Goal: Task Accomplishment & Management: Complete application form

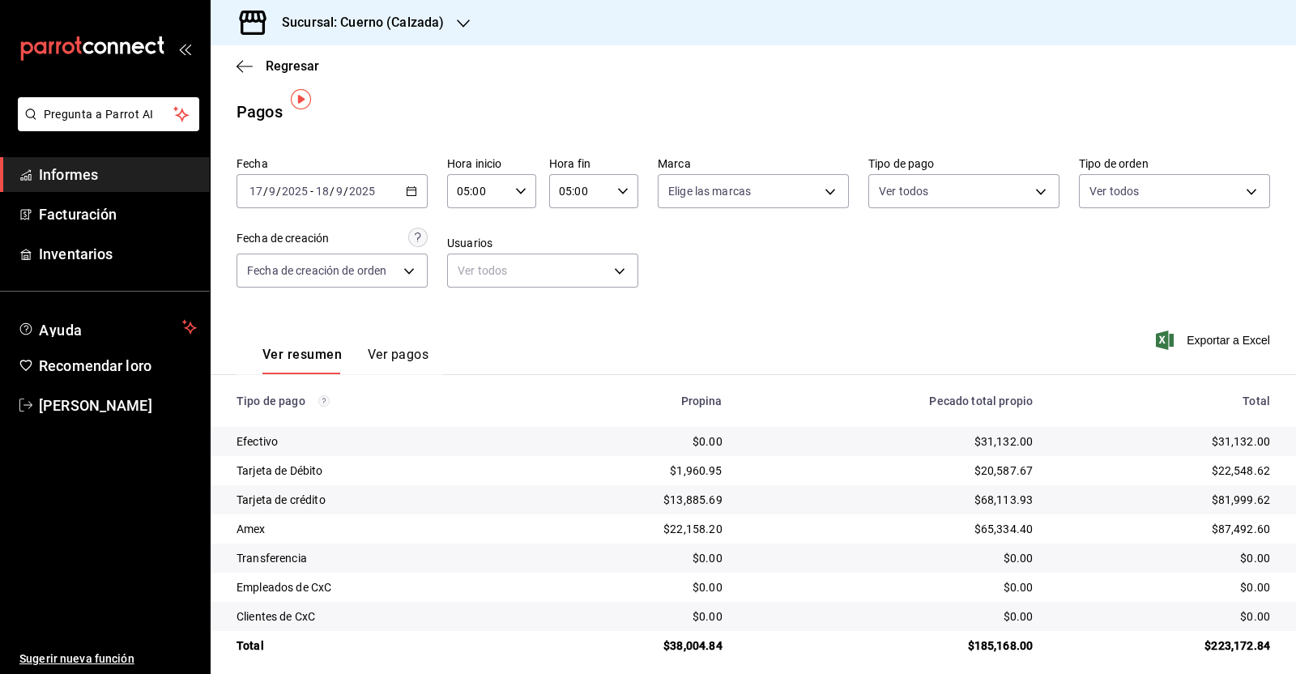
scroll to position [12, 0]
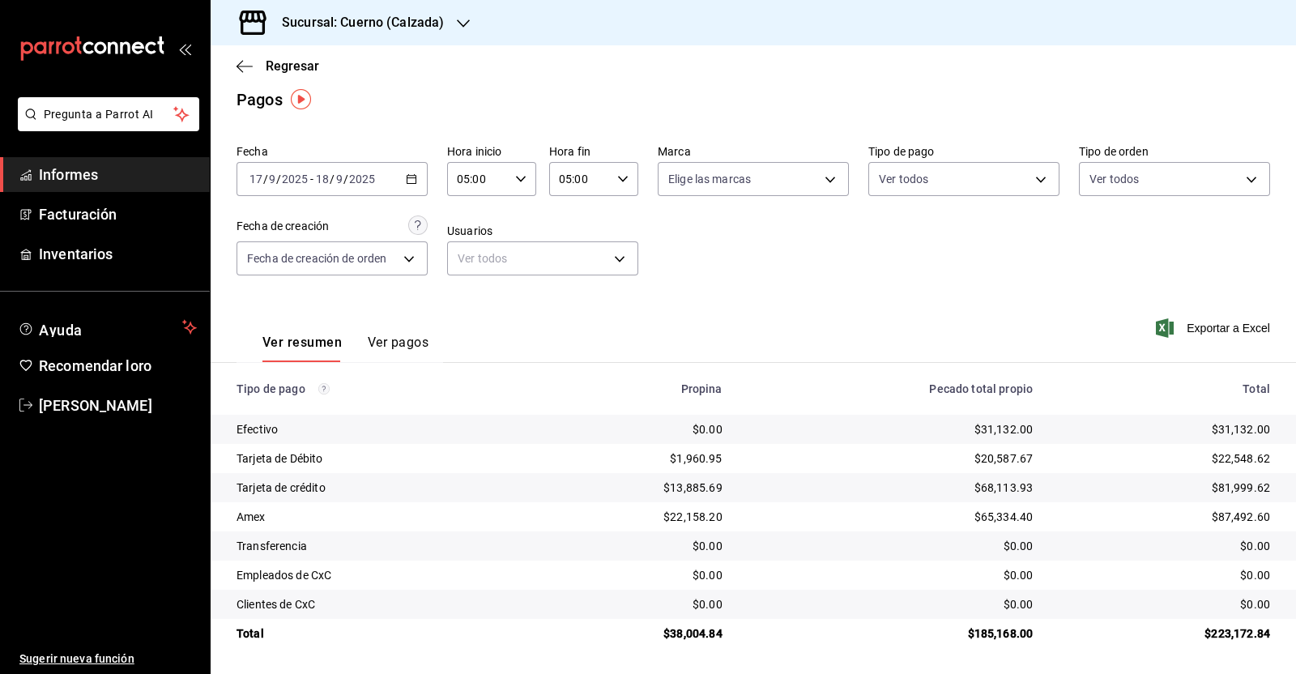
click at [380, 13] on h3 "Sucursal: Cuerno (Calzada)" at bounding box center [356, 22] width 175 height 19
click at [270, 113] on span "Animal (Calzada)" at bounding box center [268, 106] width 88 height 17
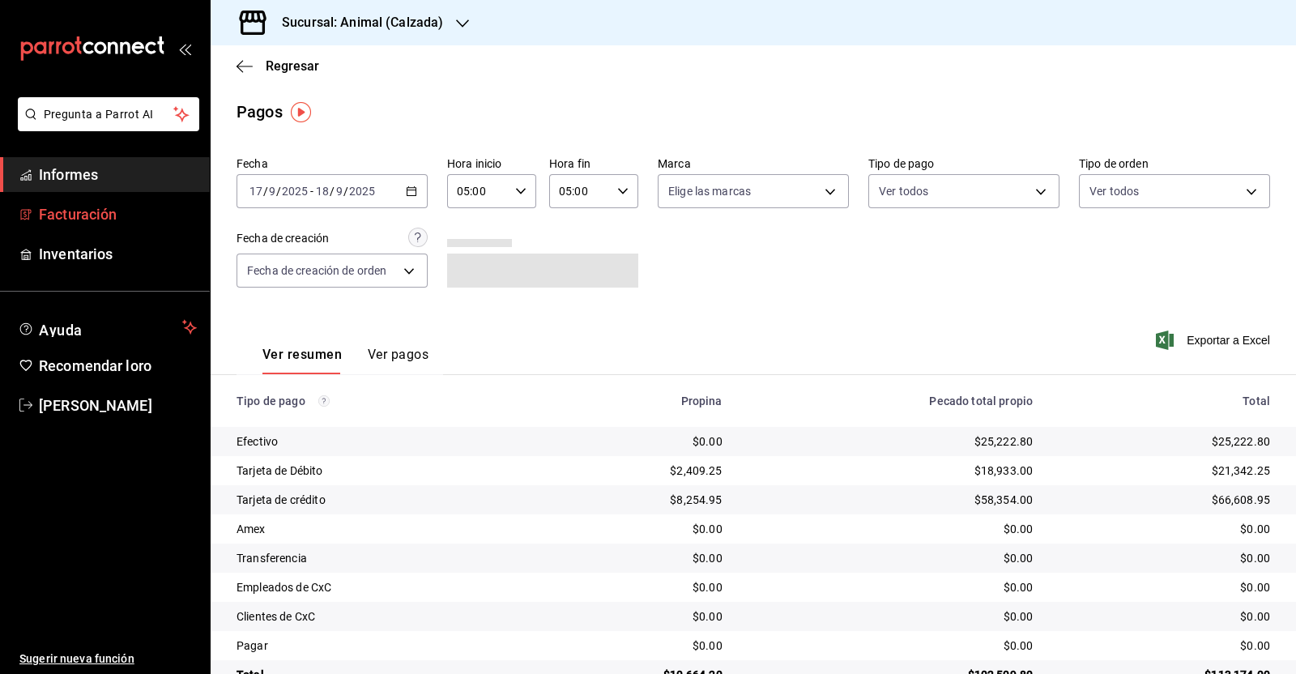
click at [85, 216] on font "Facturación" at bounding box center [78, 214] width 78 height 17
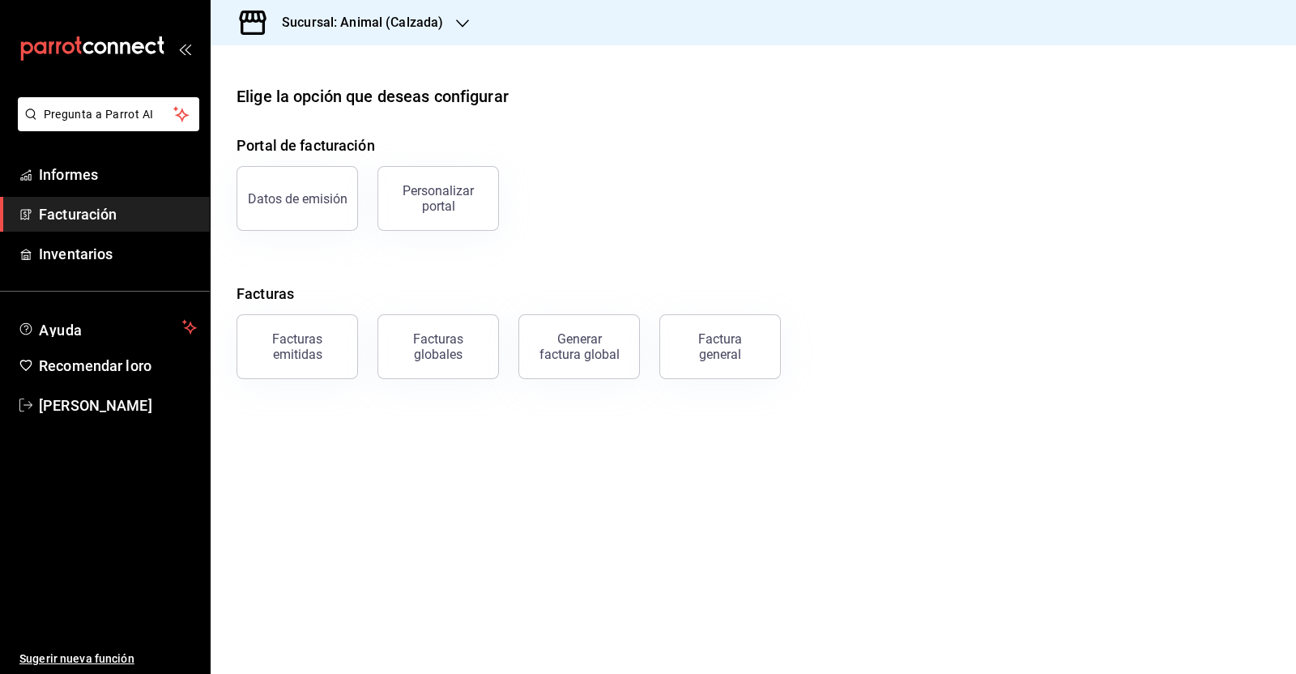
click at [706, 367] on button "Factura general" at bounding box center [719, 346] width 121 height 65
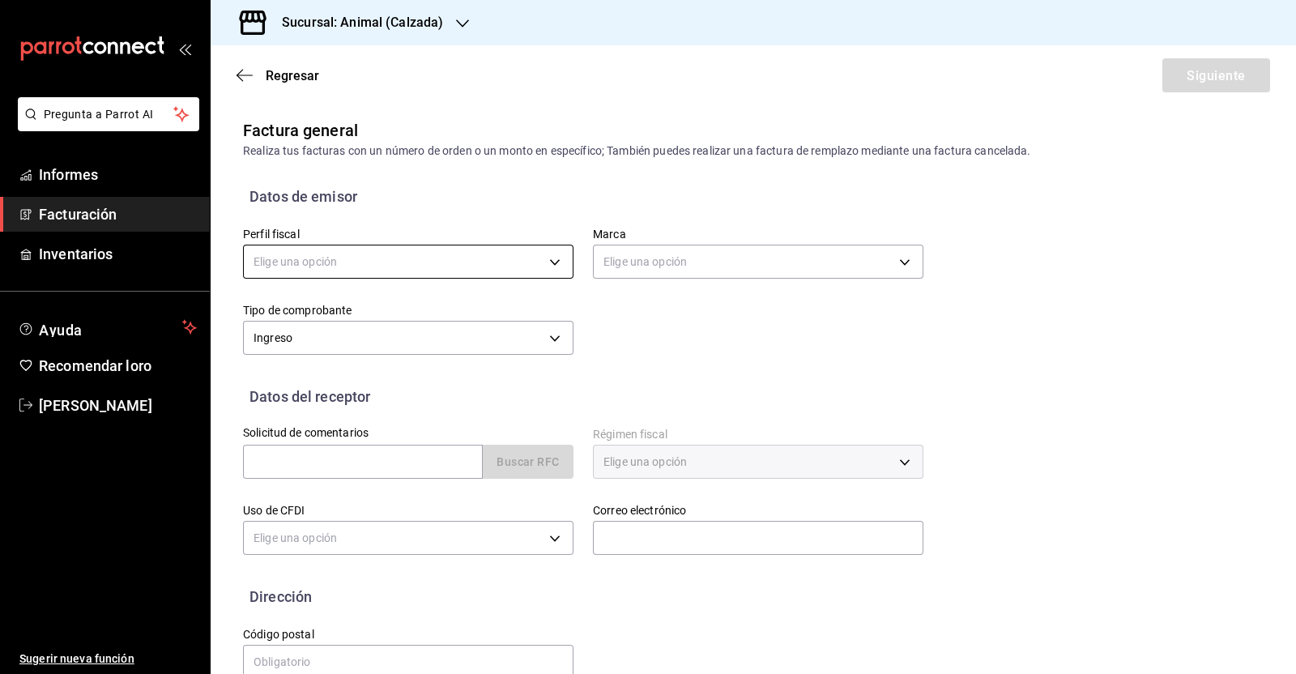
click at [417, 262] on body "Pregunta a Parrot AI Informes Facturación Inventarios Ayuda Recomendar loro [PE…" at bounding box center [648, 337] width 1296 height 674
click at [344, 351] on li "CALZANIMAL" at bounding box center [406, 345] width 324 height 31
type input "128c5a8e-a412-45b4-8271-7e4fb4b972dc"
type input "e26472f3-9262-489d-bcba-4c6b034529c7"
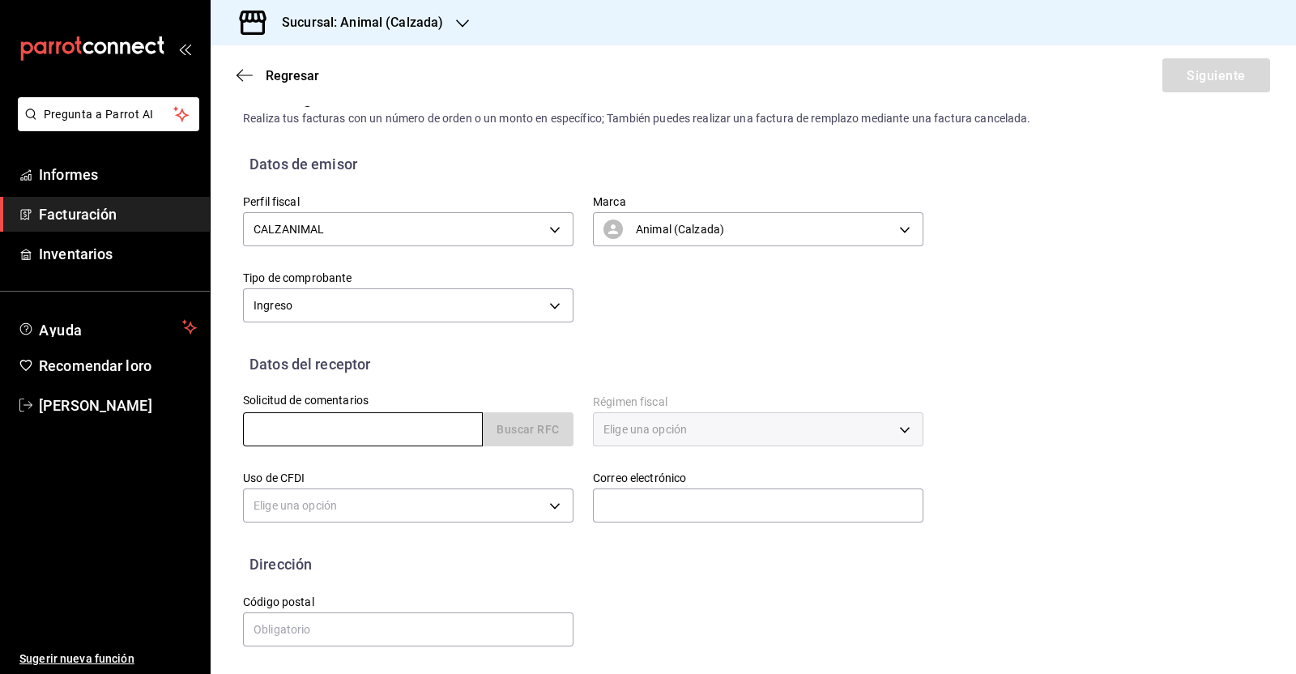
click at [348, 421] on input "text" at bounding box center [363, 429] width 240 height 34
paste input "SOLUCIONES LO"
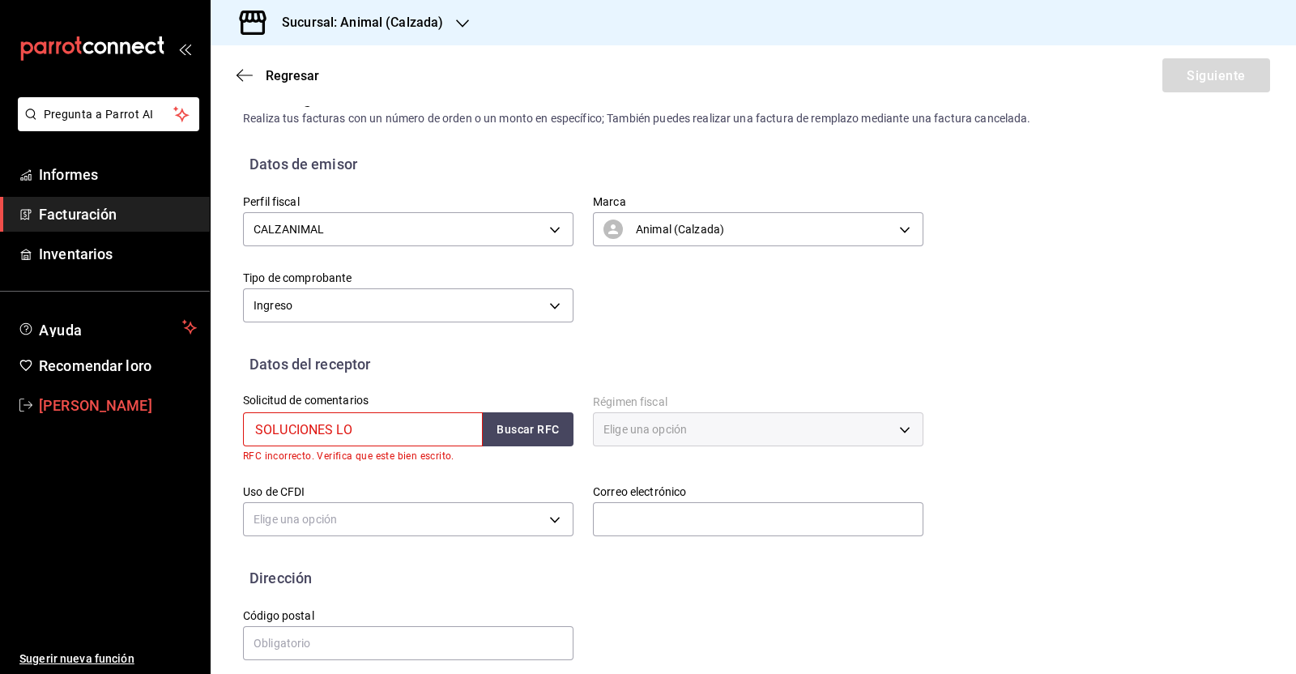
drag, startPoint x: 368, startPoint y: 428, endPoint x: 115, endPoint y: 415, distance: 253.0
click at [115, 415] on div "Pregunta a Parrot AI Informes Facturación Inventarios Ayuda Recomendar loro [PE…" at bounding box center [648, 337] width 1296 height 674
paste input "text"
type input "SOLUCIONES LO"
drag, startPoint x: 390, startPoint y: 432, endPoint x: 118, endPoint y: 407, distance: 273.3
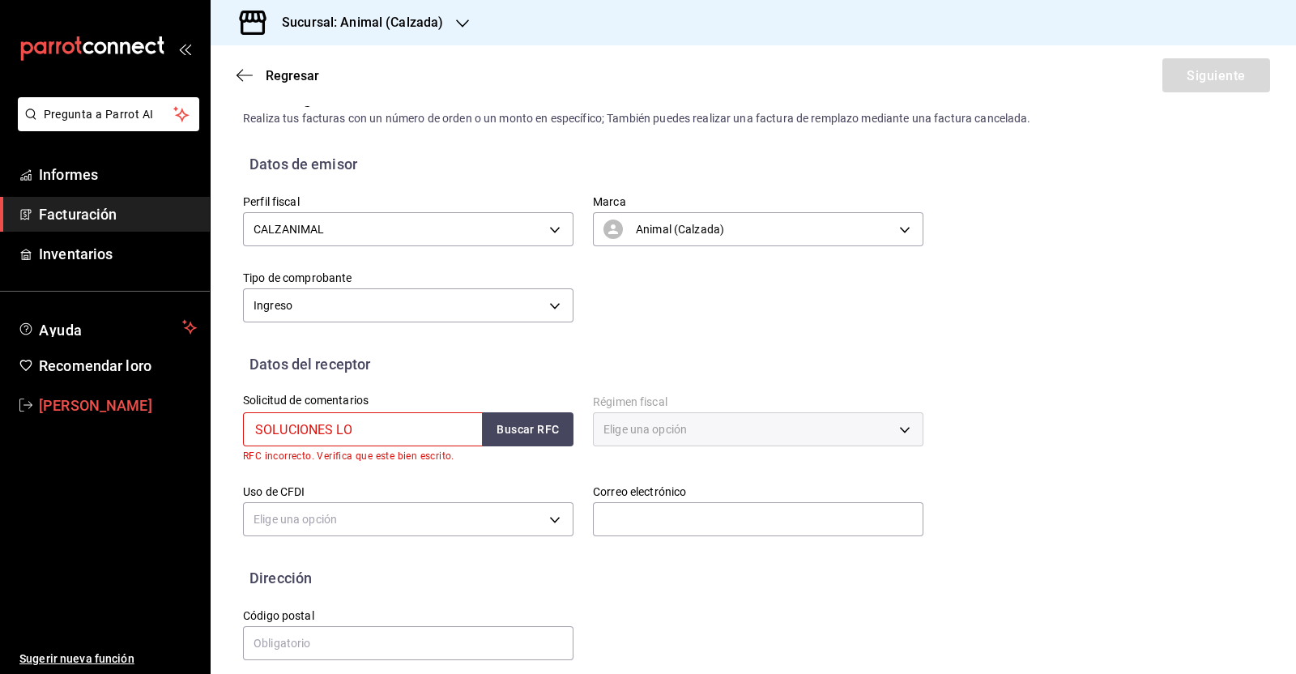
click at [96, 428] on div "Pregunta a Parrot AI Informes Facturación Inventarios Ayuda Recomendar loro [PE…" at bounding box center [648, 337] width 1296 height 674
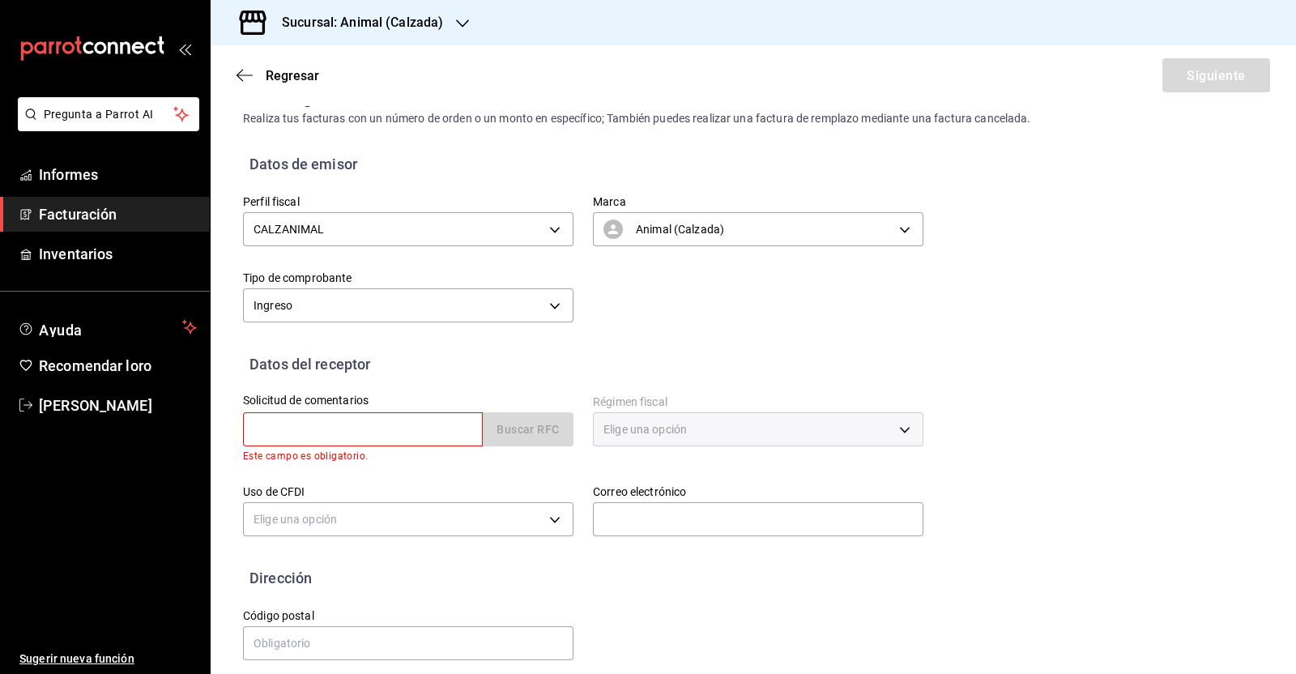
paste input "SLT120420PU3"
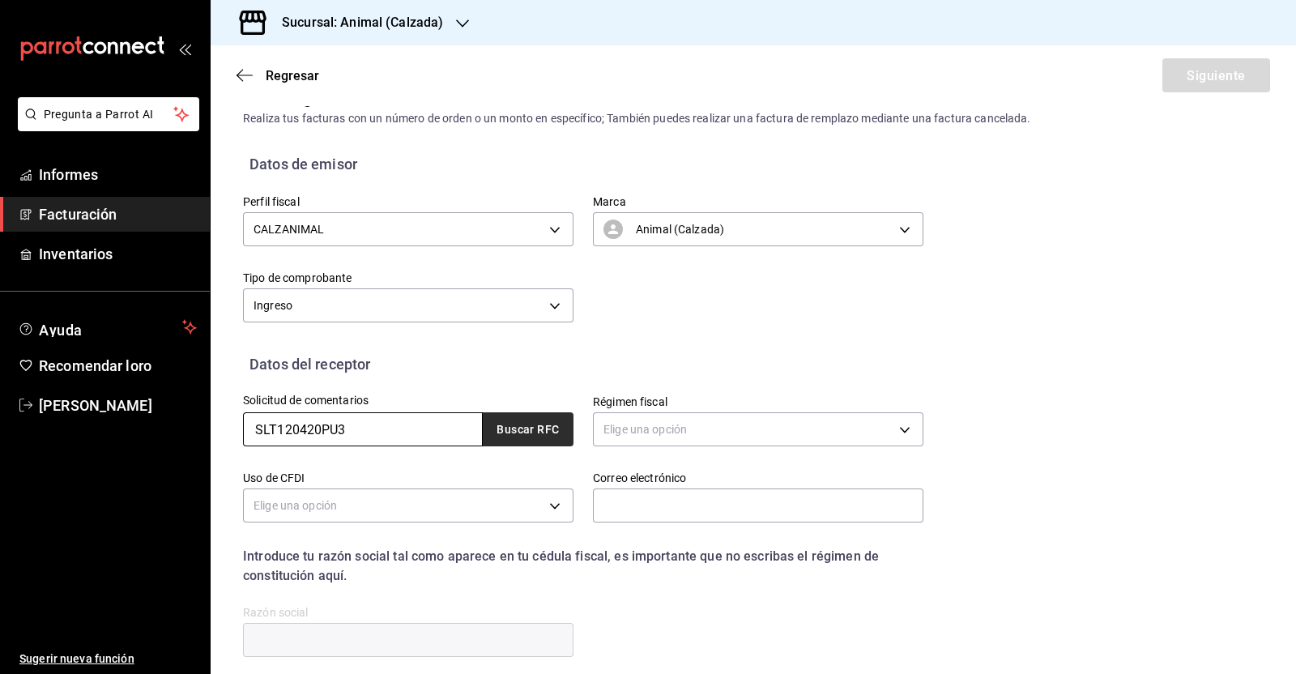
type input "SLT120420PU3"
click at [543, 431] on font "Buscar RFC" at bounding box center [527, 430] width 62 height 13
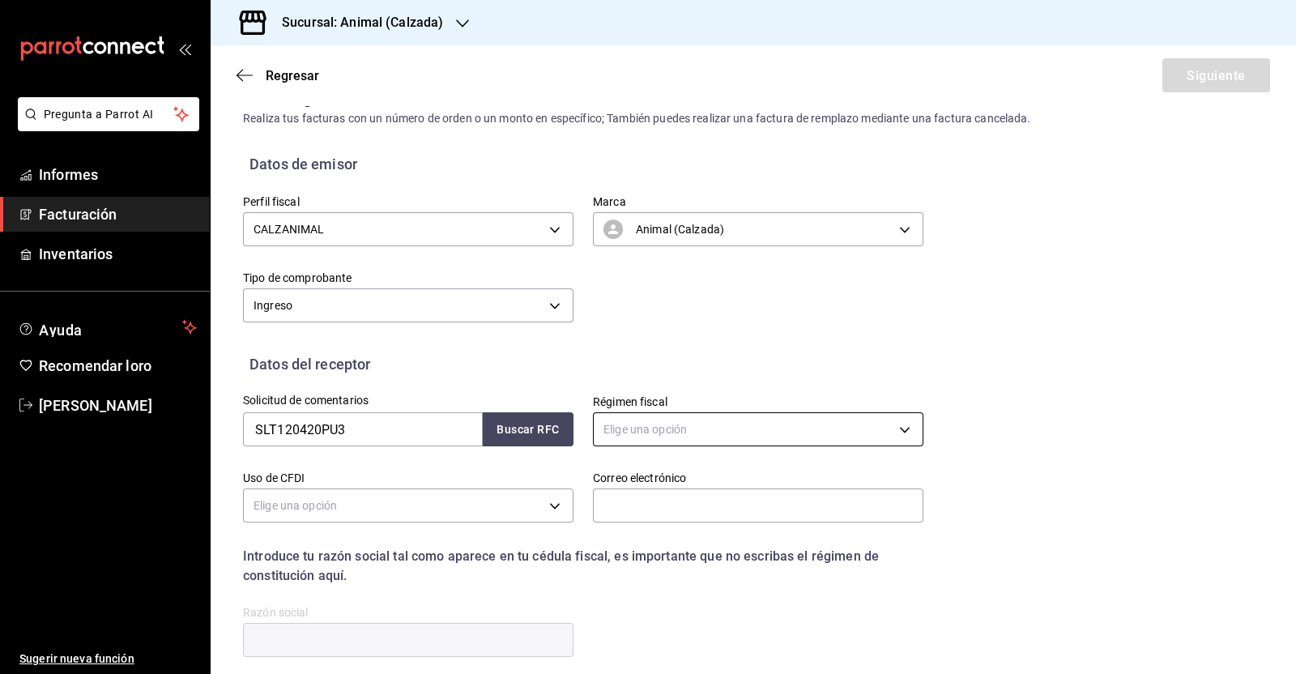
click at [658, 426] on body "Pregunta a Parrot AI Informes Facturación Inventarios Ayuda Recomendar loro [PE…" at bounding box center [648, 337] width 1296 height 674
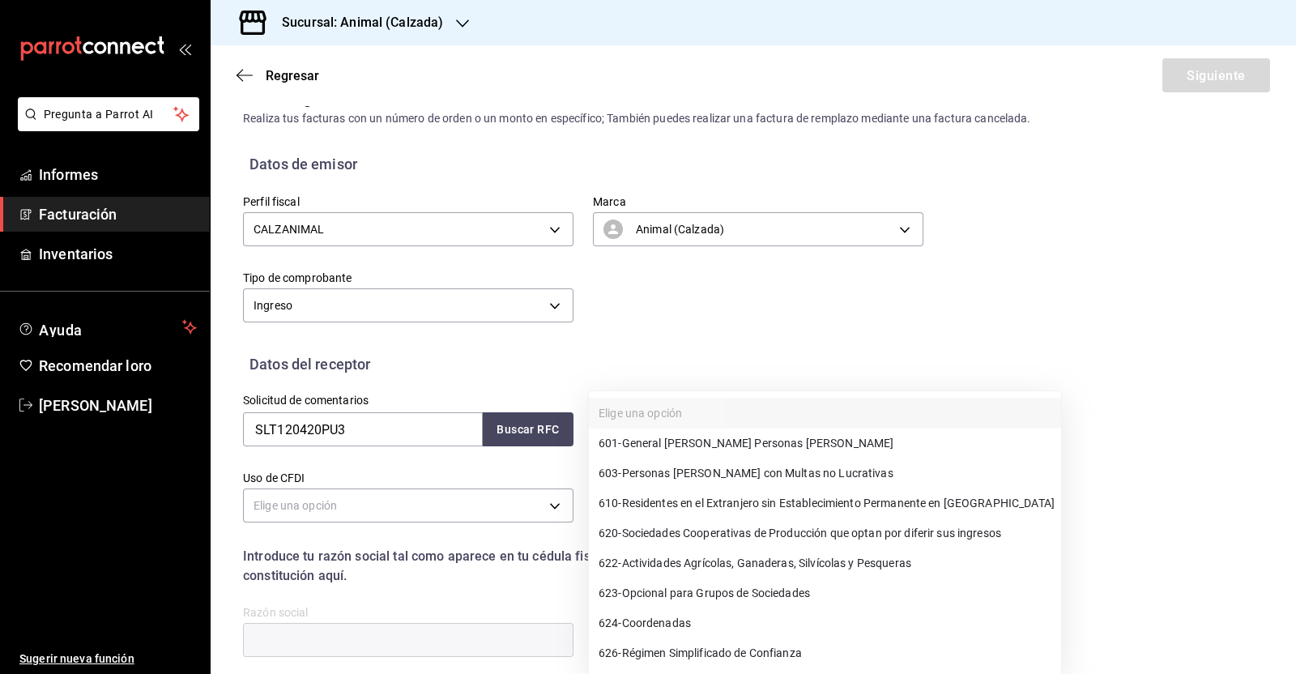
click at [660, 441] on font "General [PERSON_NAME] Personas [PERSON_NAME]" at bounding box center [758, 443] width 272 height 13
type input "601"
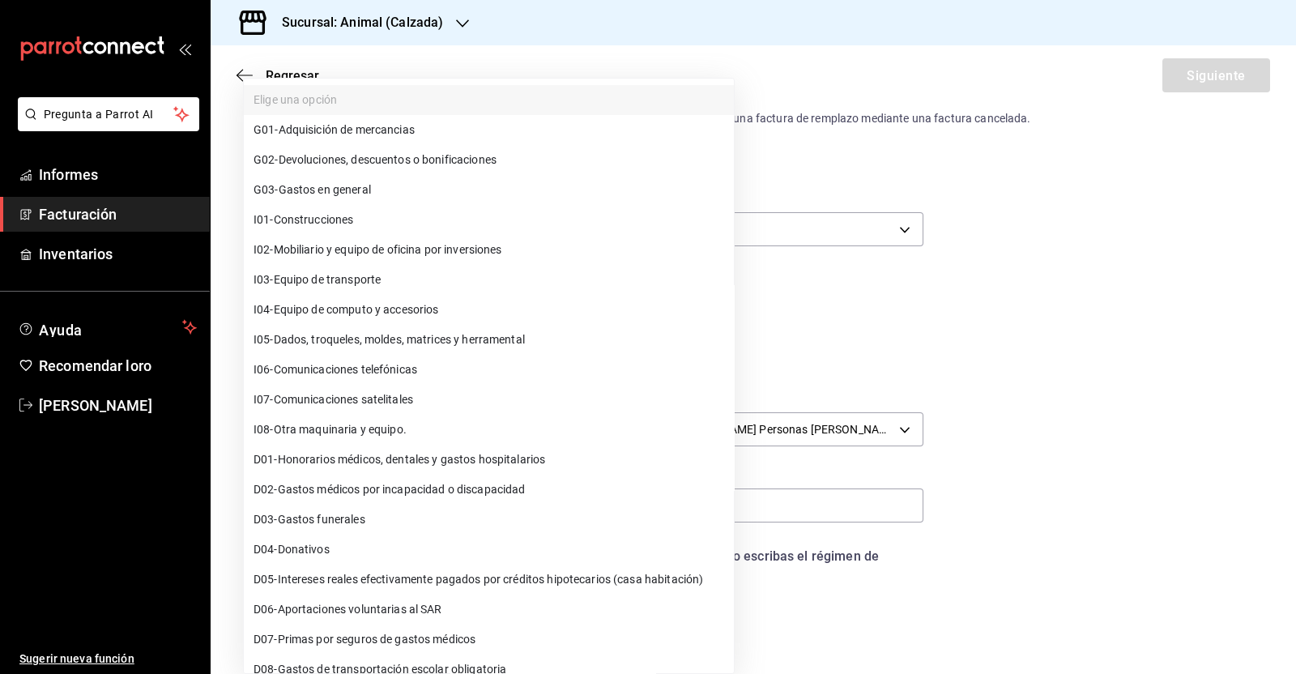
click at [375, 504] on body "Pregunta a Parrot AI Informes Facturación Inventarios Ayuda Recomendar loro [PE…" at bounding box center [648, 337] width 1296 height 674
click at [356, 192] on font "Gastos en general" at bounding box center [325, 190] width 92 height 13
type input "G03"
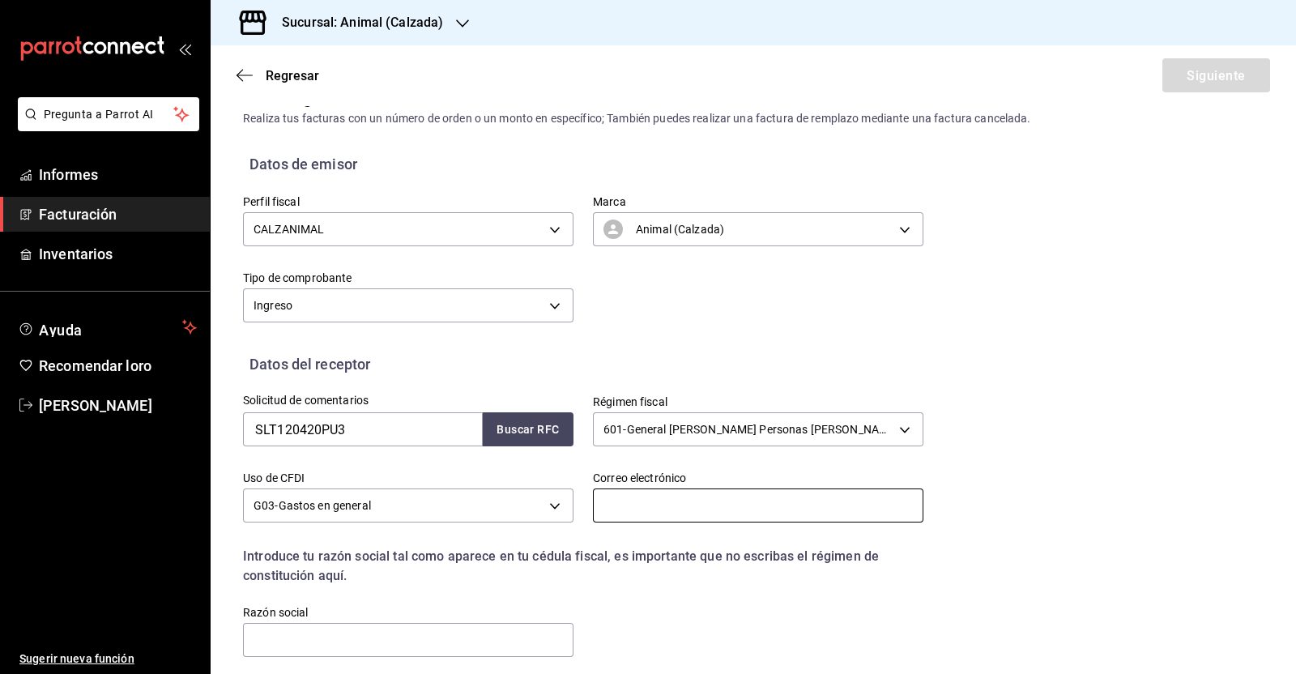
click at [714, 502] on input "text" at bounding box center [758, 505] width 330 height 34
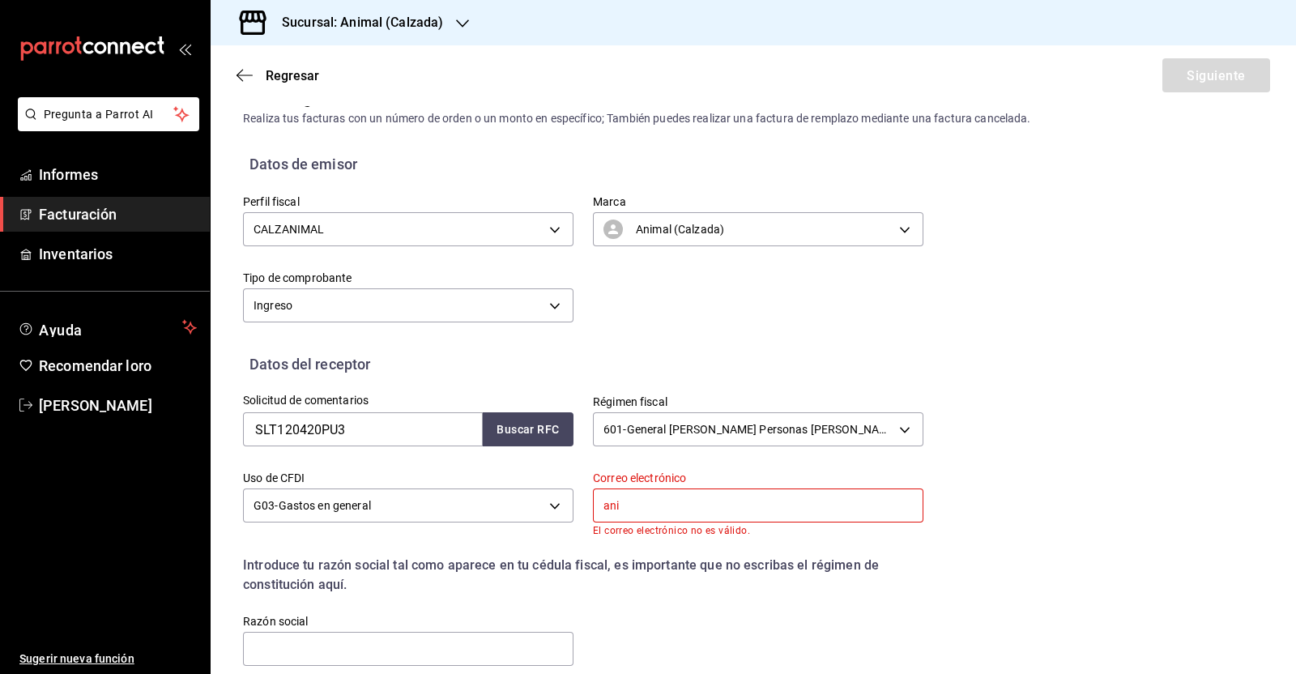
type input "[EMAIL_ADDRESS][DOMAIN_NAME]"
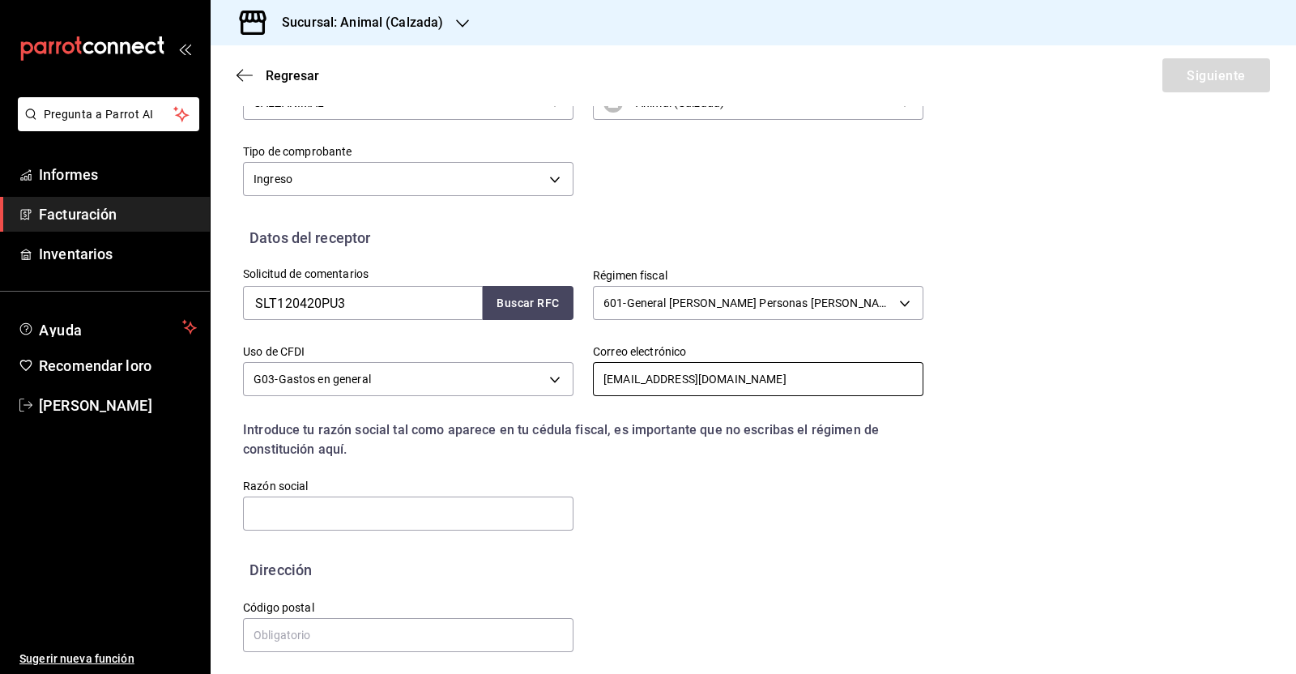
scroll to position [165, 0]
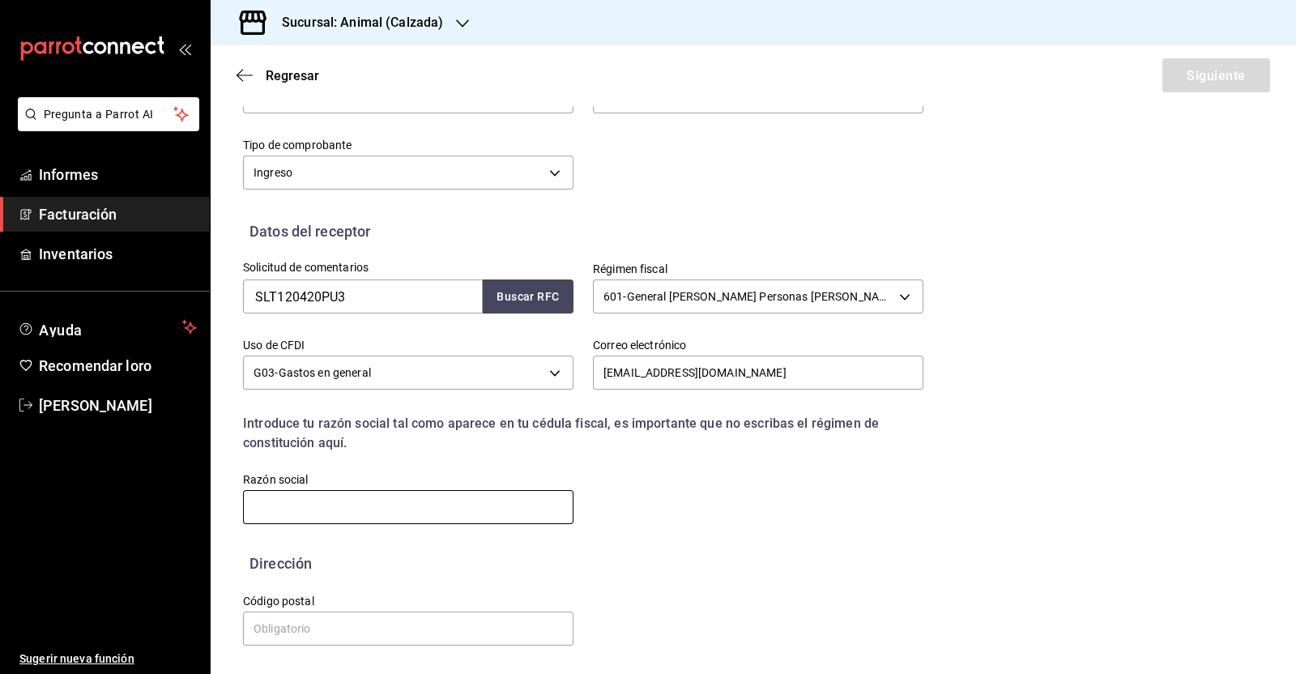
click at [332, 500] on input "text" at bounding box center [408, 507] width 330 height 34
paste input "SOLUCIONES LOGISTICAS TRANSFRONTERIZAS MEXICANAS"
type input "SOLUCIONES LOGISTICAS TRANSFRONTERIZAS MEXICANAS"
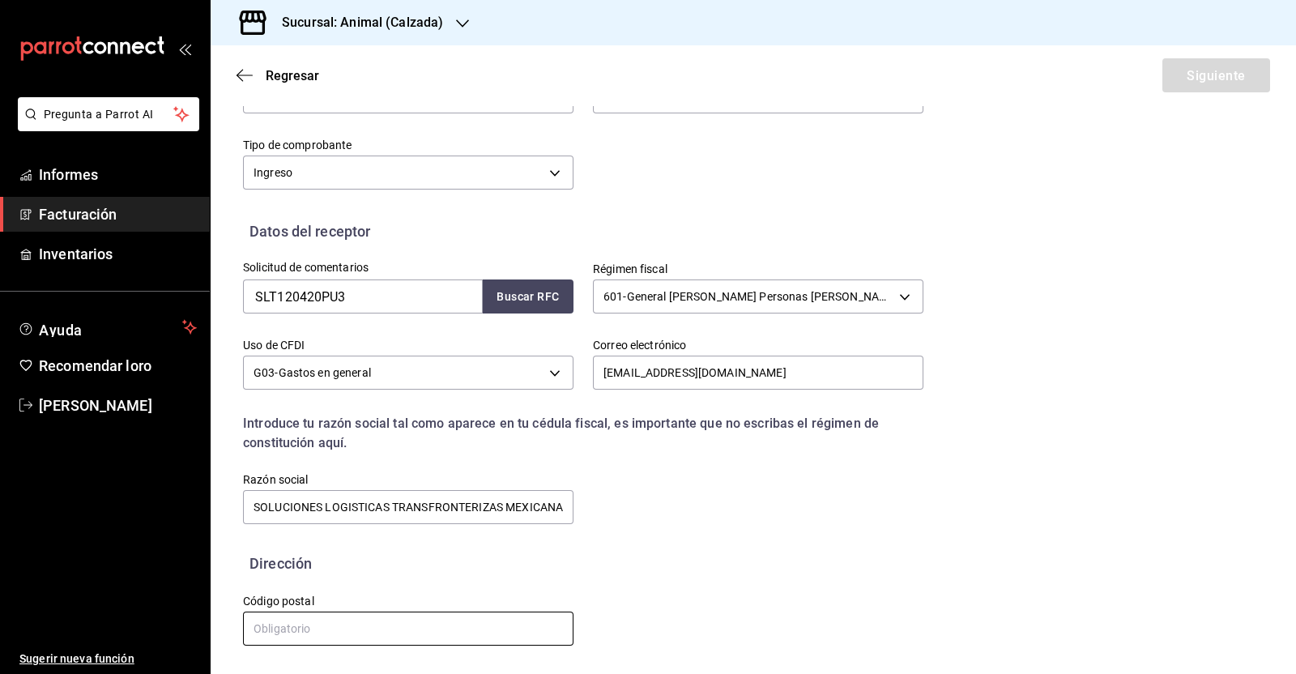
click at [343, 632] on input "text" at bounding box center [408, 628] width 330 height 34
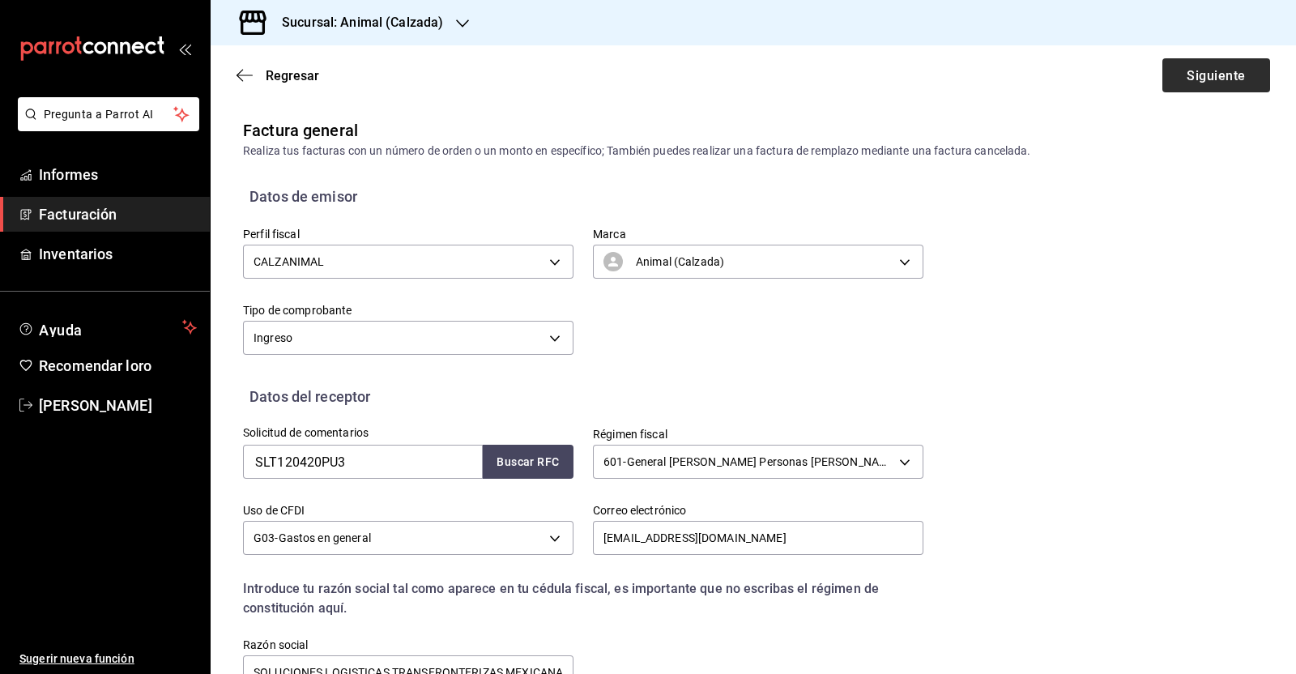
type input "11580"
click at [1192, 73] on font "Siguiente" at bounding box center [1215, 74] width 58 height 15
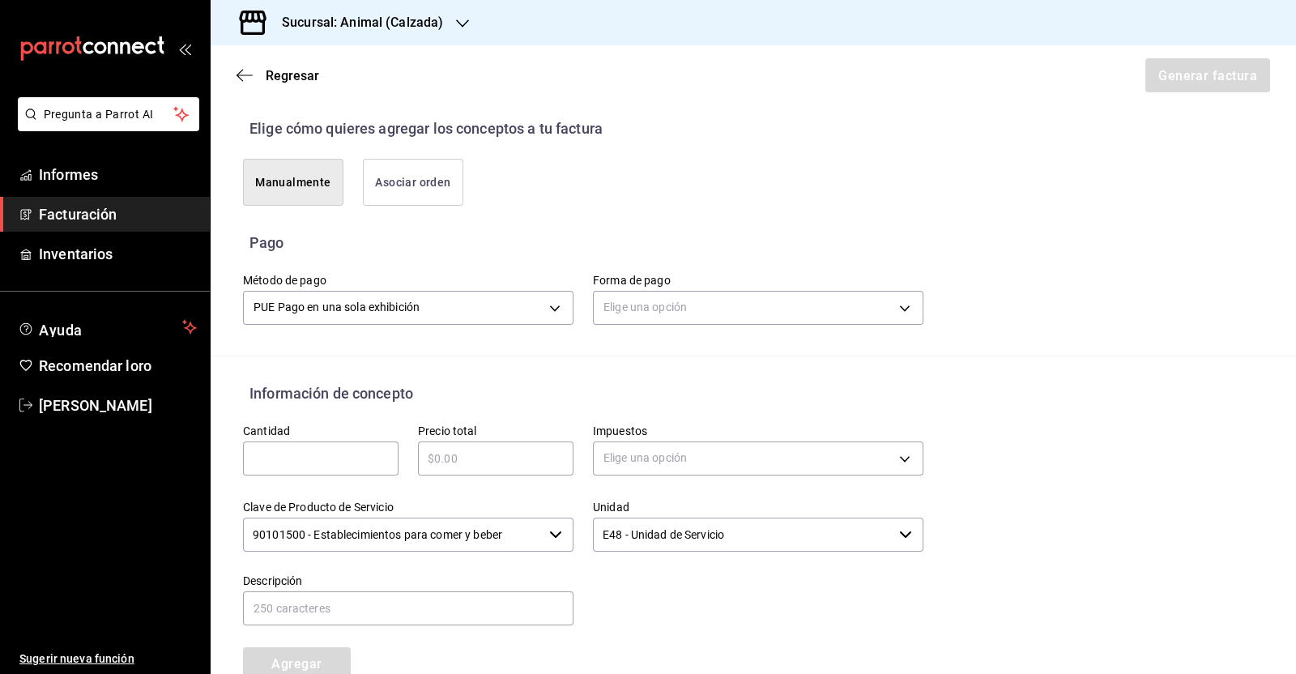
scroll to position [404, 0]
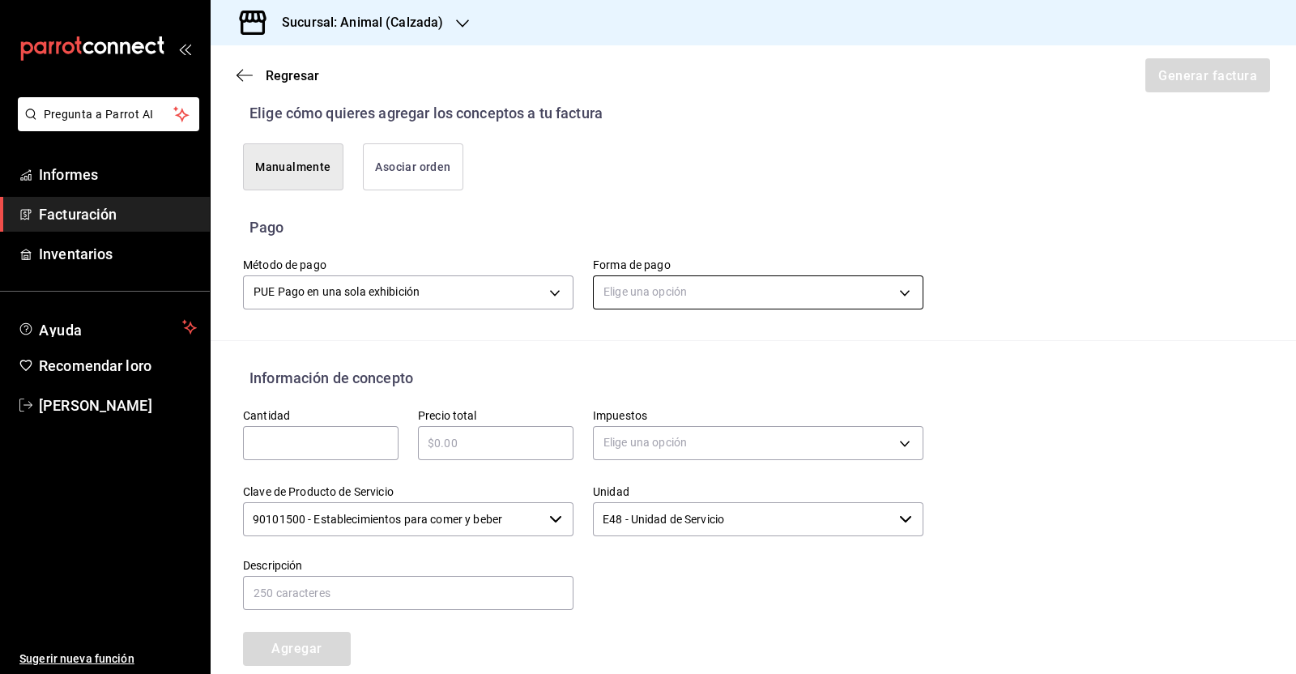
click at [764, 288] on body "Pregunta a Parrot AI Informes Facturación Inventarios Ayuda Recomendar loro [PE…" at bounding box center [648, 337] width 1296 height 674
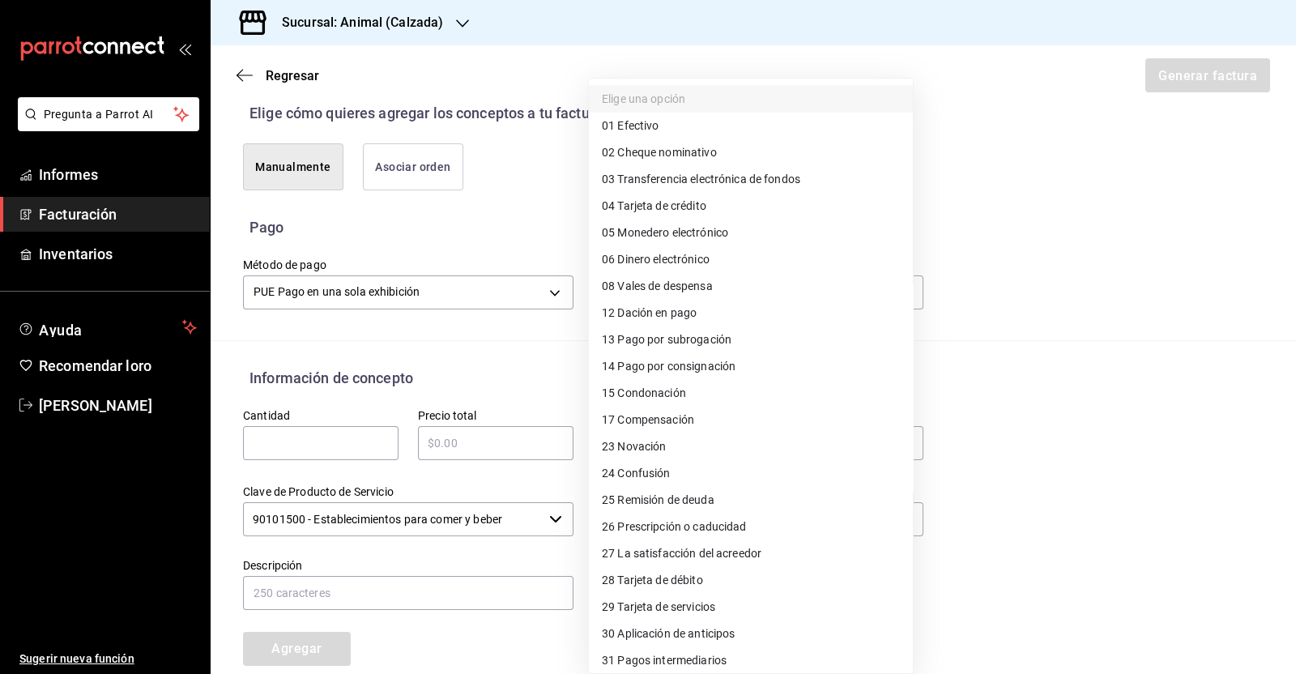
click at [640, 200] on font "Tarjeta de crédito" at bounding box center [661, 205] width 88 height 13
type input "04"
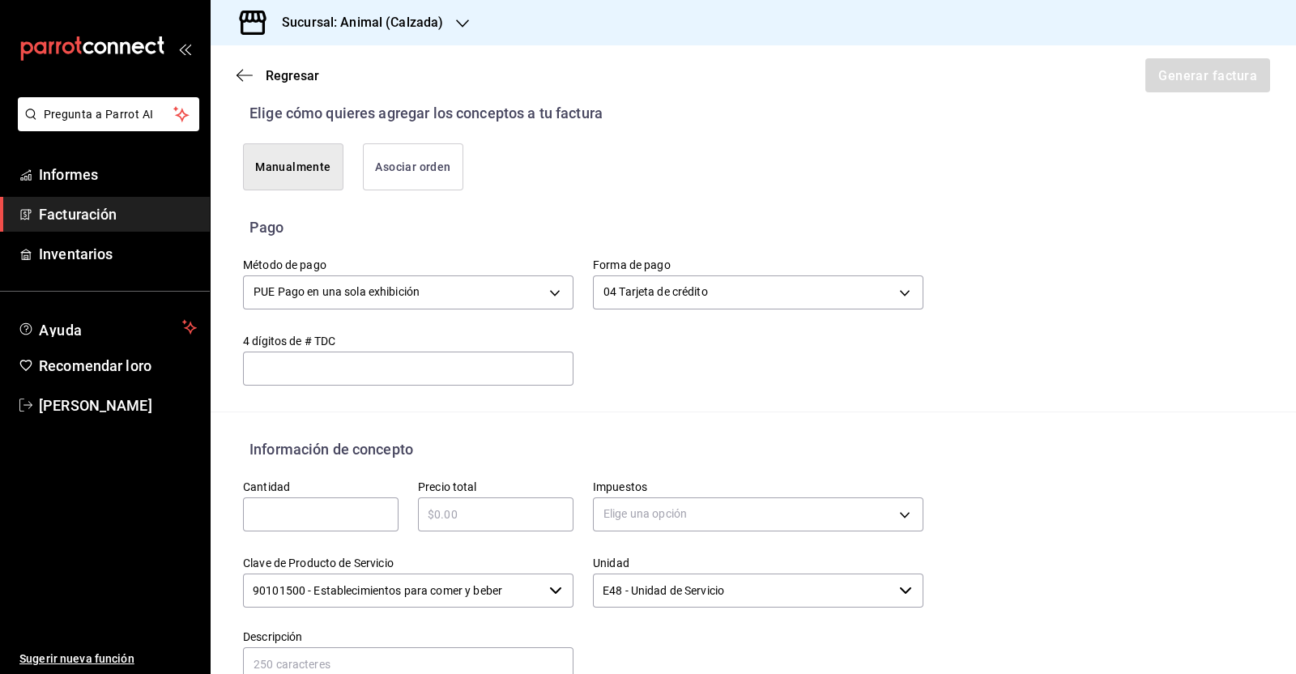
click at [296, 512] on input "text" at bounding box center [320, 514] width 155 height 19
type input "5"
type input "1"
click at [460, 523] on div "​" at bounding box center [495, 514] width 155 height 34
type input "$5768"
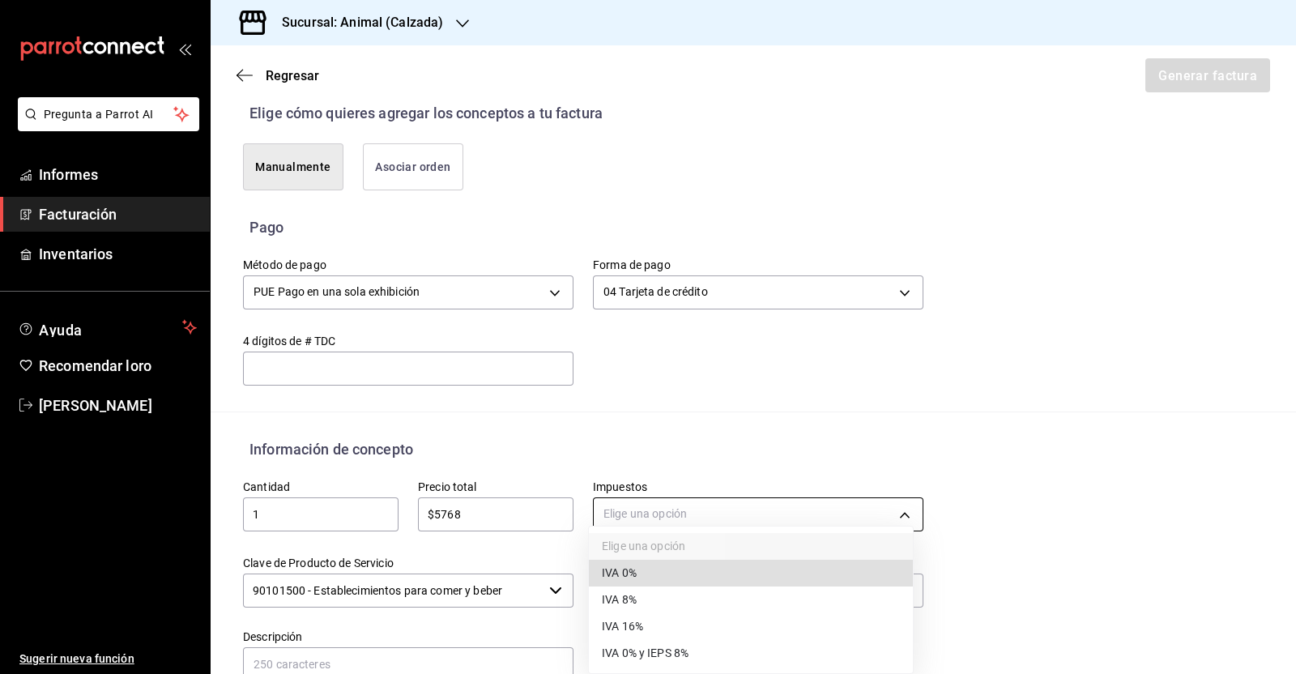
click at [607, 521] on body "Pregunta a Parrot AI Informes Facturación Inventarios Ayuda Recomendar loro [PE…" at bounding box center [648, 337] width 1296 height 674
click at [628, 631] on font "IVA 16%" at bounding box center [622, 626] width 41 height 13
type input "IVA_16"
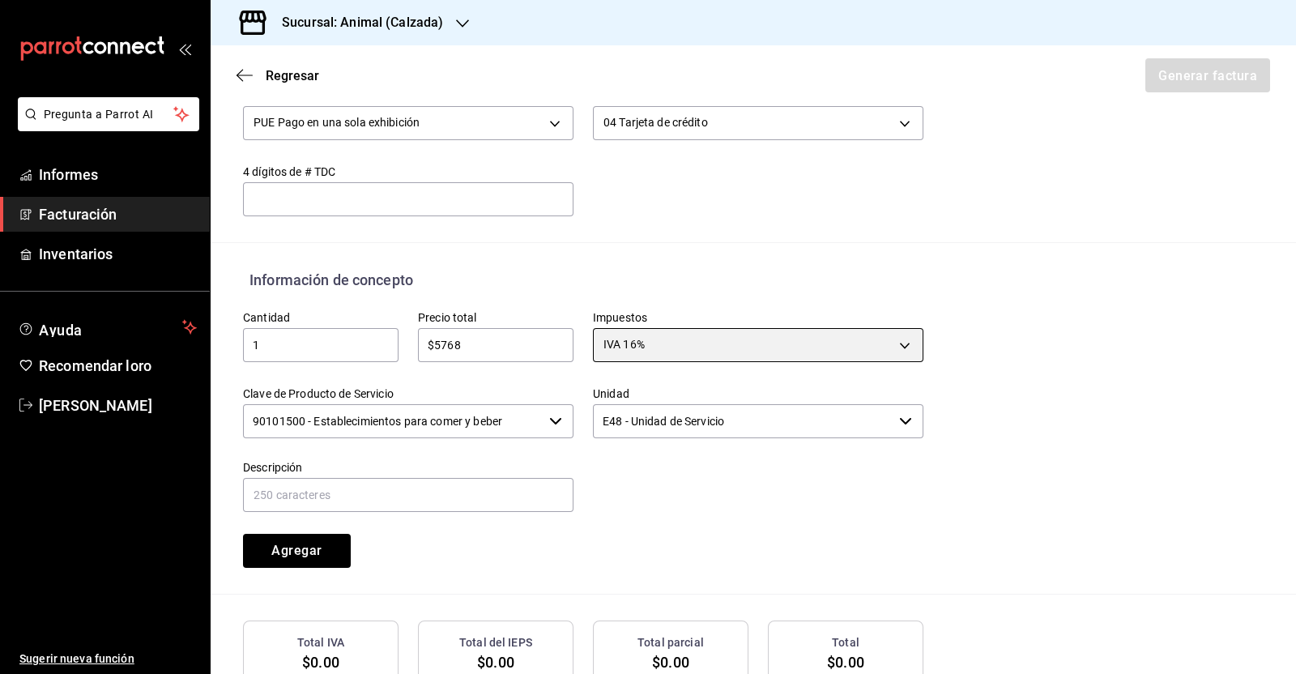
scroll to position [607, 0]
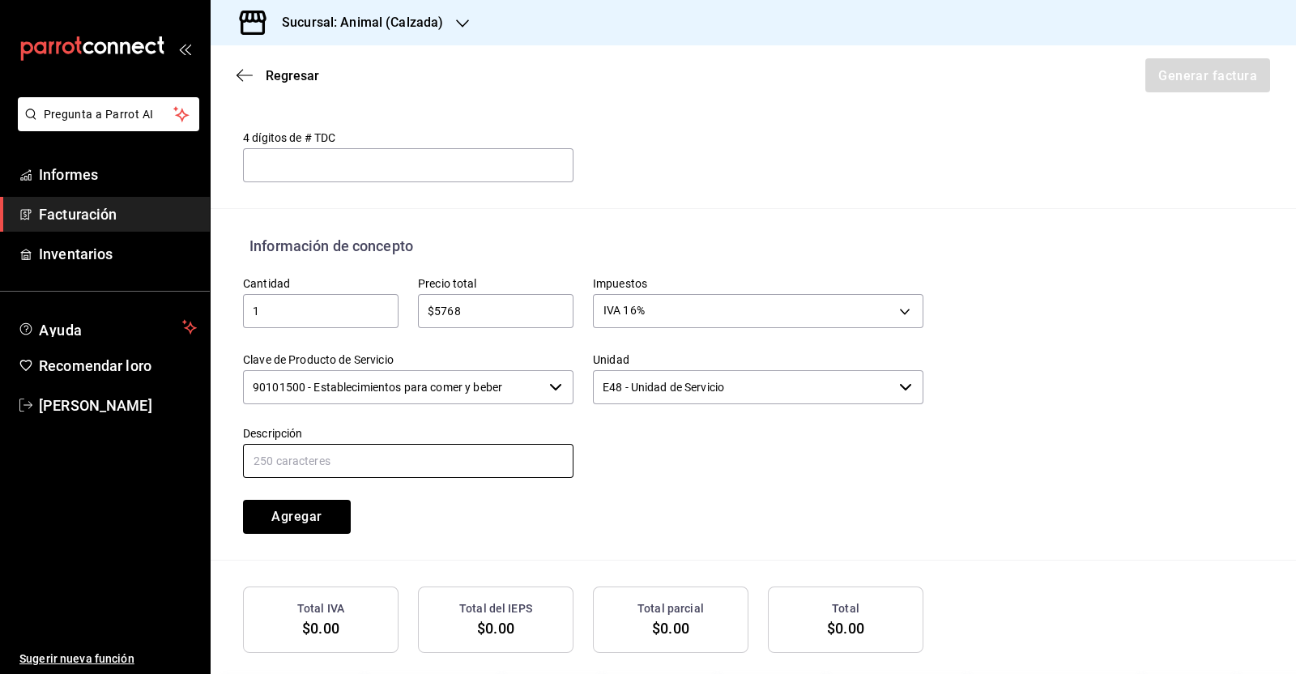
click at [404, 463] on input "text" at bounding box center [408, 461] width 330 height 34
type input "c"
type input "CONSUMO [DATE]"
click at [300, 513] on font "Agregar" at bounding box center [296, 516] width 50 height 15
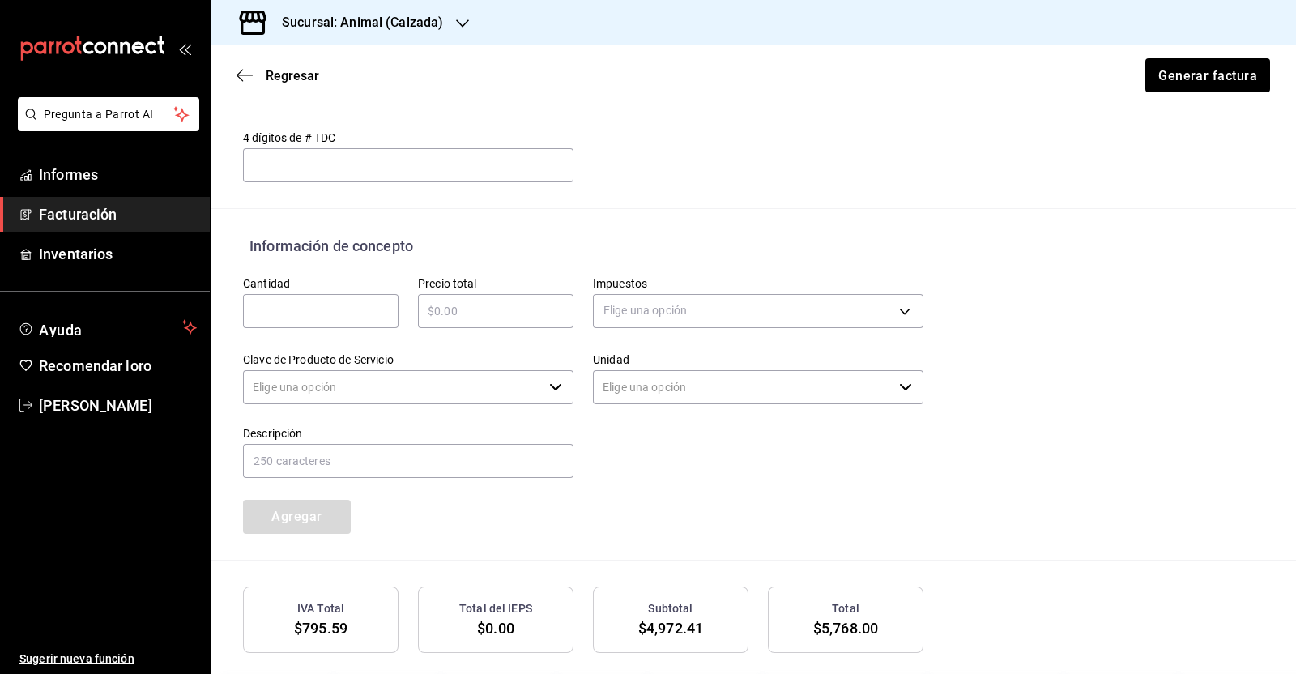
type input "90101500 - Establecimientos para comer y beber"
type input "E48 - Unidad de Servicio"
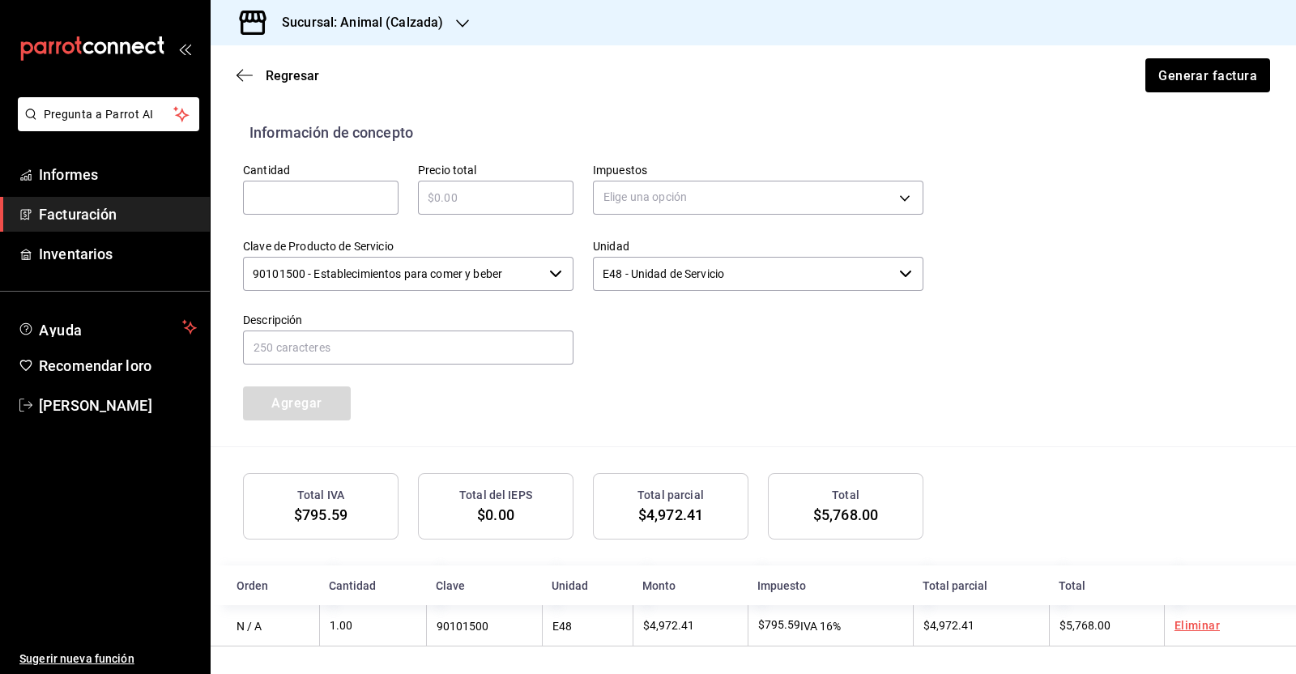
scroll to position [725, 0]
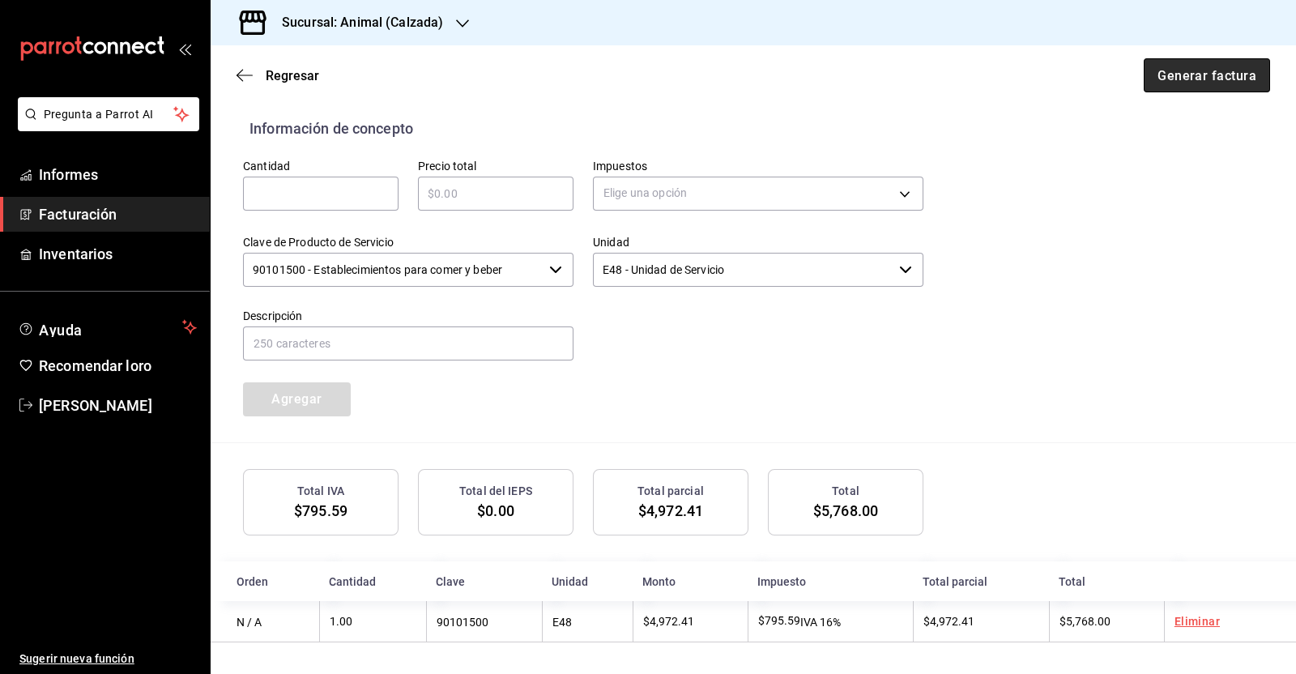
click at [1189, 70] on font "Generar factura" at bounding box center [1206, 74] width 99 height 15
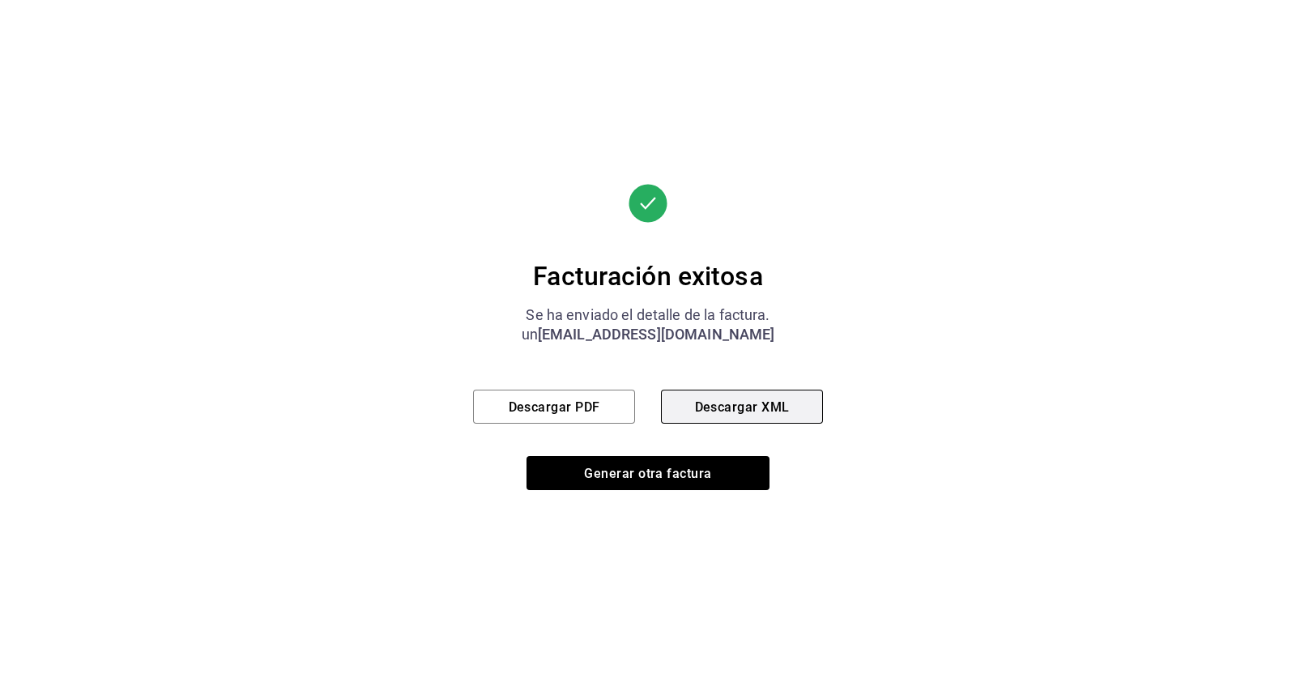
click at [770, 409] on font "Descargar XML" at bounding box center [742, 405] width 95 height 15
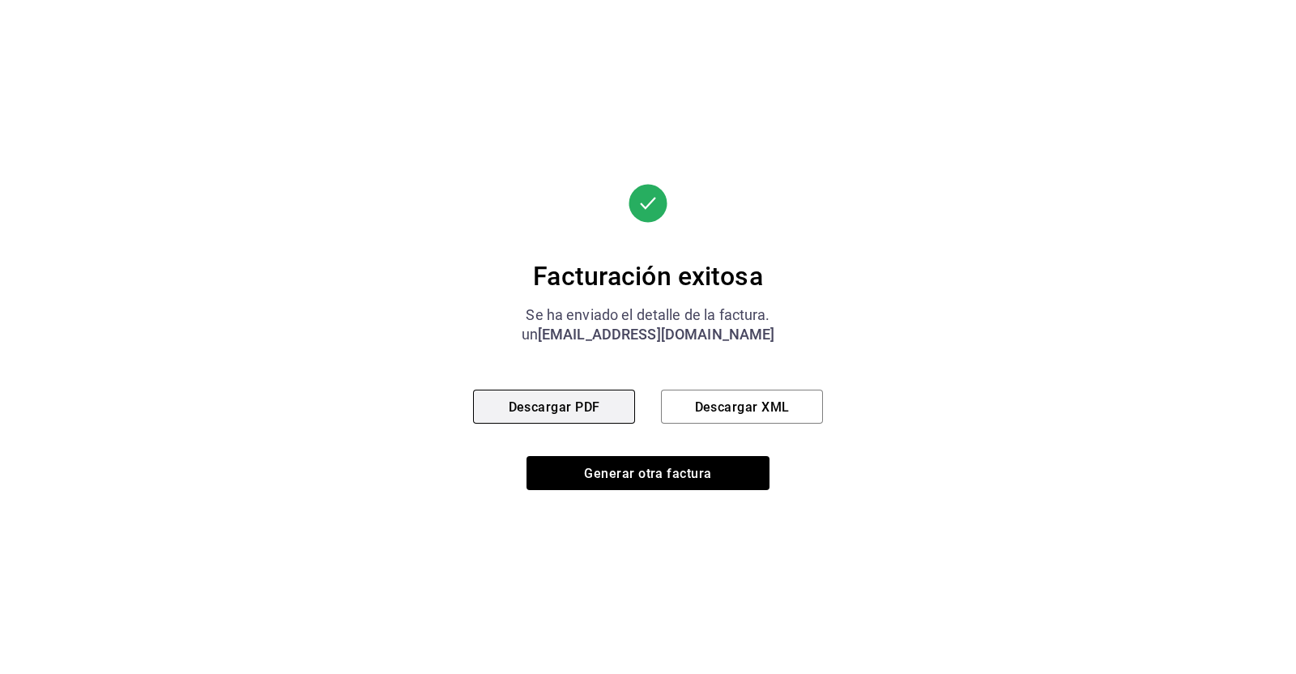
click at [539, 411] on font "Descargar PDF" at bounding box center [555, 405] width 92 height 15
